Goal: Transaction & Acquisition: Purchase product/service

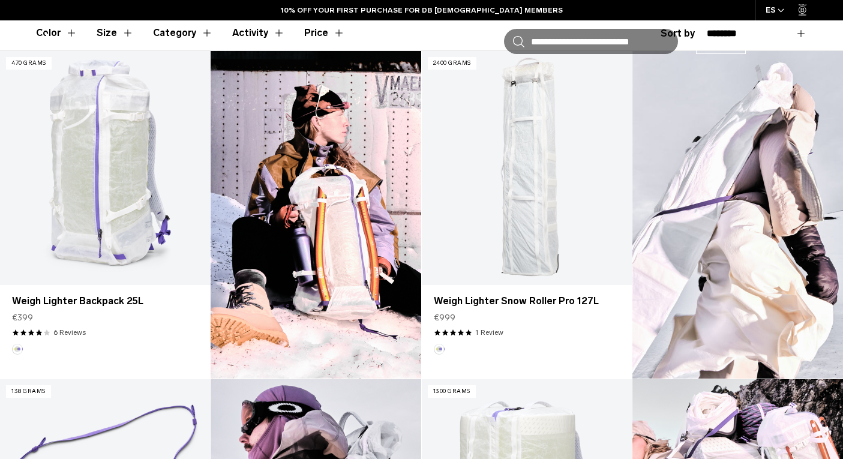
scroll to position [353, 0]
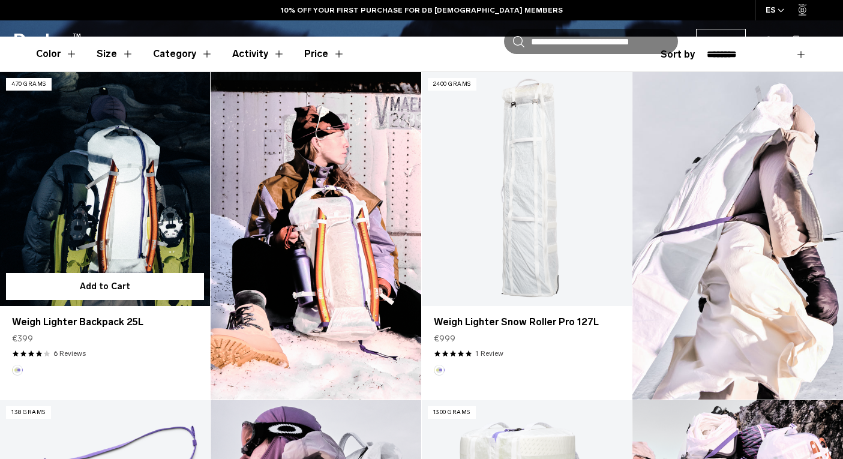
click at [98, 146] on link "Weigh Lighter Backpack 25L" at bounding box center [105, 188] width 210 height 233
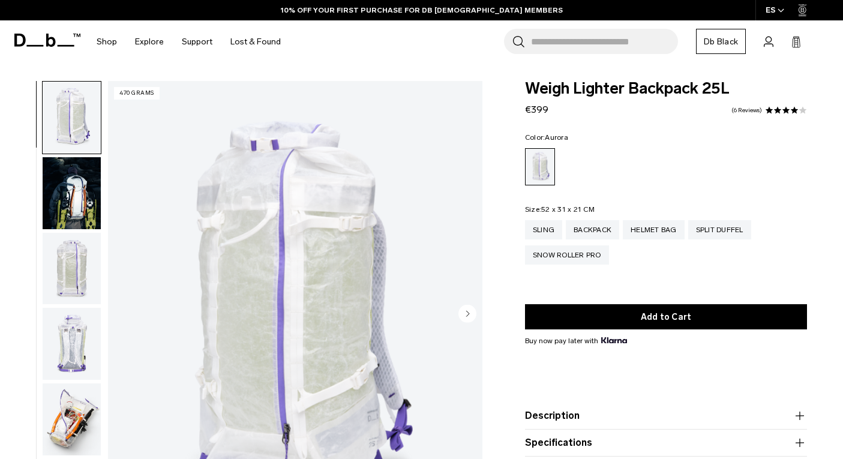
click at [64, 251] on img "button" at bounding box center [72, 269] width 58 height 72
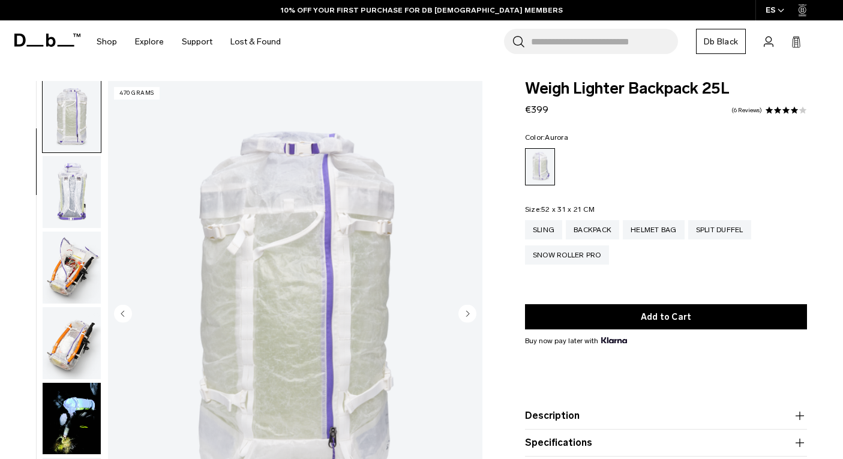
click at [71, 285] on img "button" at bounding box center [72, 268] width 58 height 72
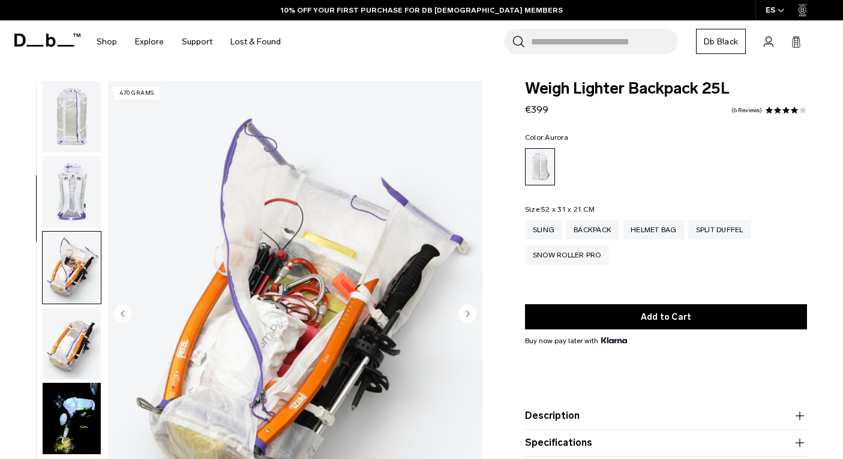
scroll to position [304, 0]
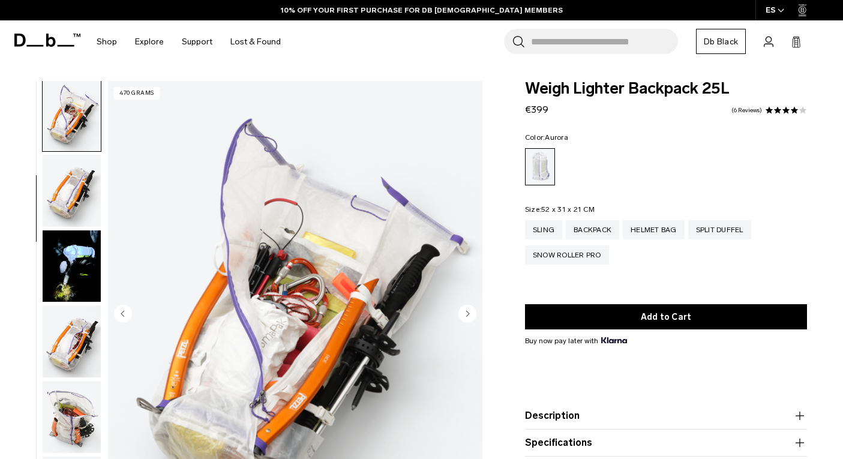
click at [73, 272] on img "button" at bounding box center [72, 266] width 58 height 72
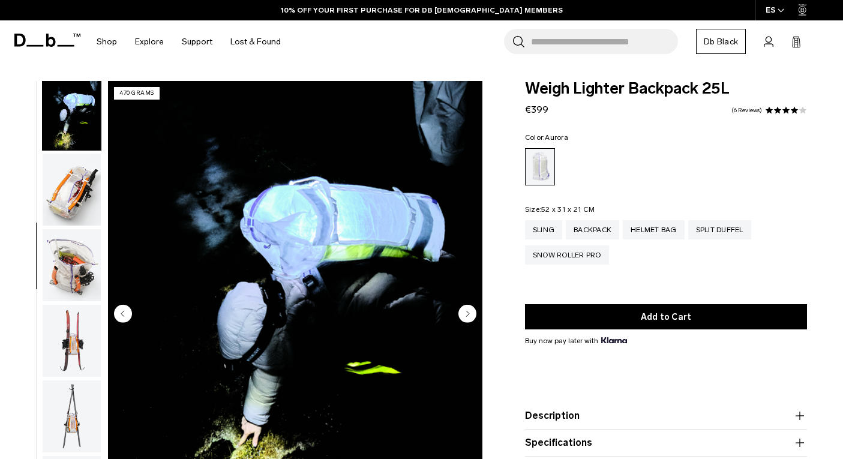
click at [73, 277] on img "button" at bounding box center [72, 265] width 58 height 72
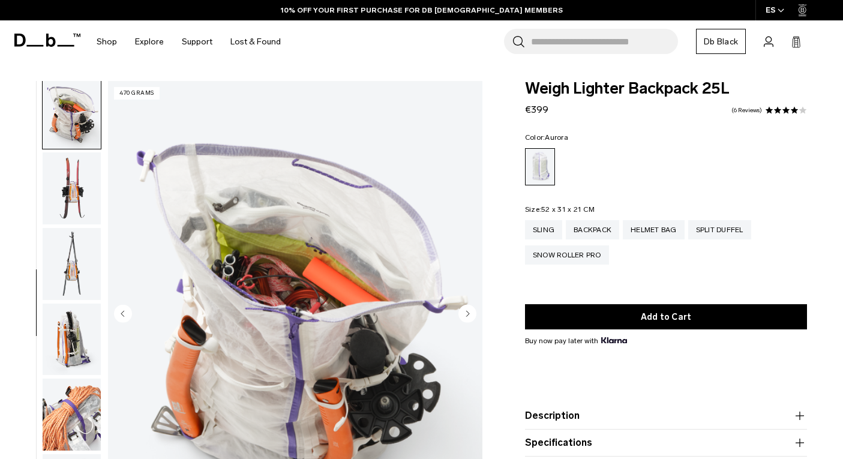
click at [73, 277] on img "button" at bounding box center [72, 264] width 58 height 72
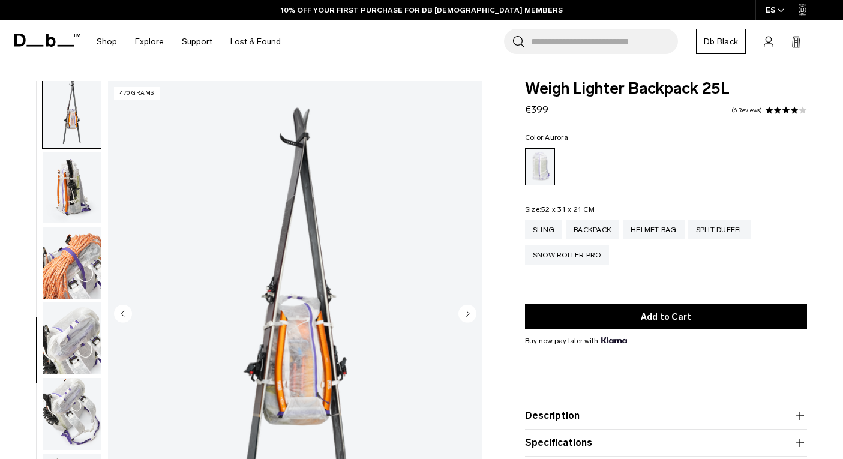
click at [73, 291] on img "button" at bounding box center [72, 263] width 58 height 72
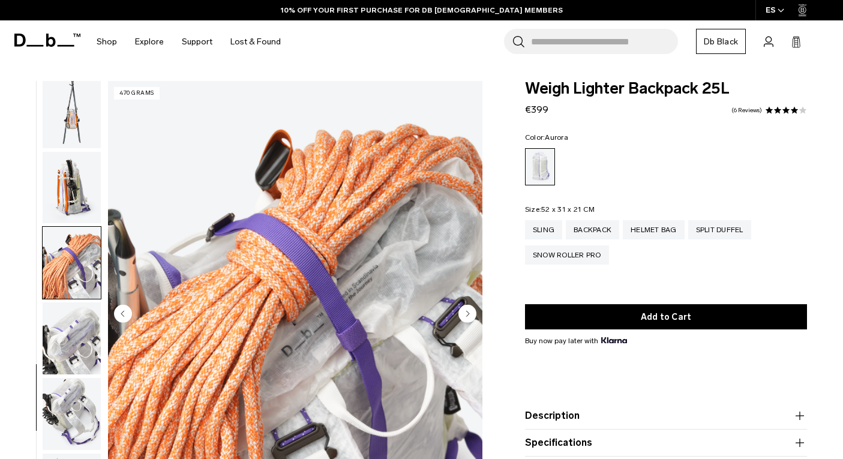
scroll to position [898, 0]
